Goal: Entertainment & Leisure: Consume media (video, audio)

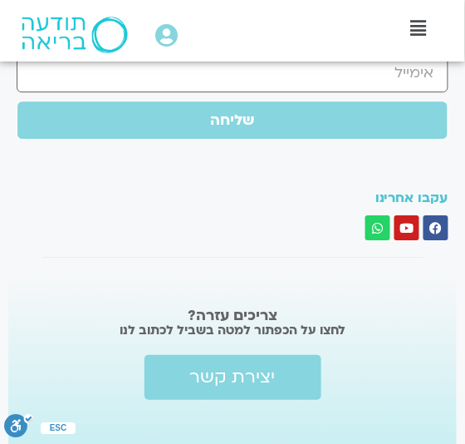
scroll to position [1326, 0]
